Goal: Register for event/course

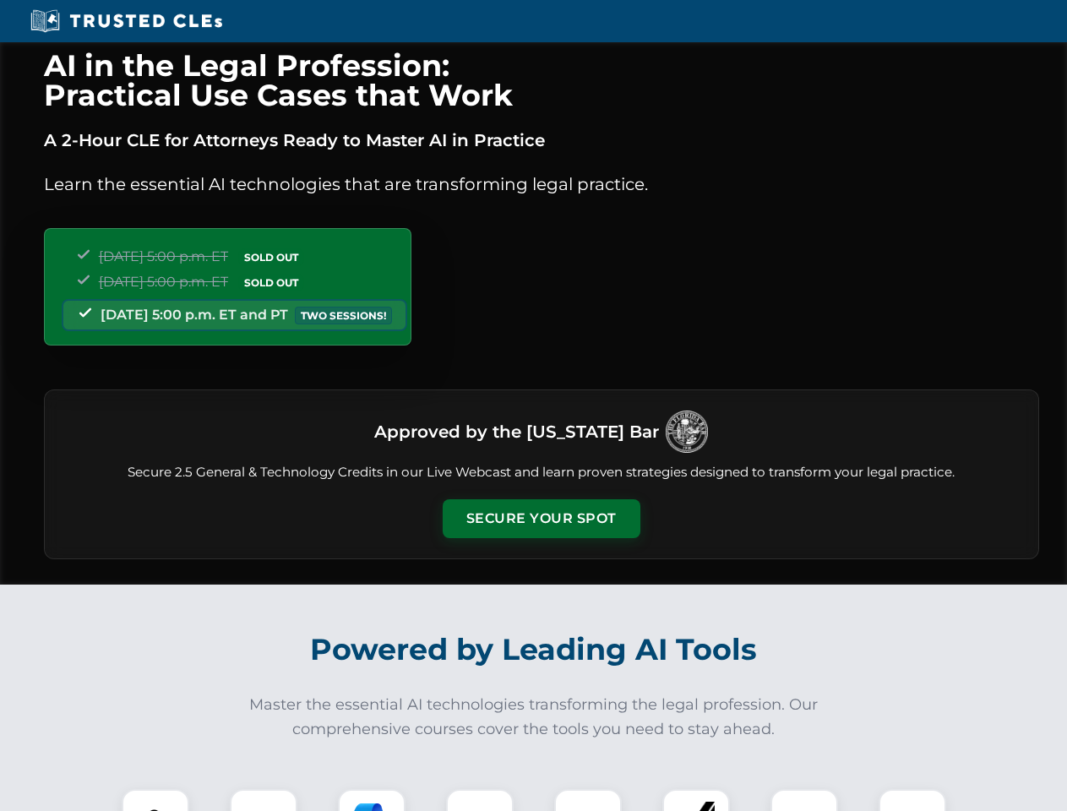
click at [541, 519] on button "Secure Your Spot" at bounding box center [542, 518] width 198 height 39
click at [156, 800] on img at bounding box center [155, 823] width 49 height 49
click at [264, 800] on div at bounding box center [264, 823] width 68 height 68
